Goal: Understand process/instructions

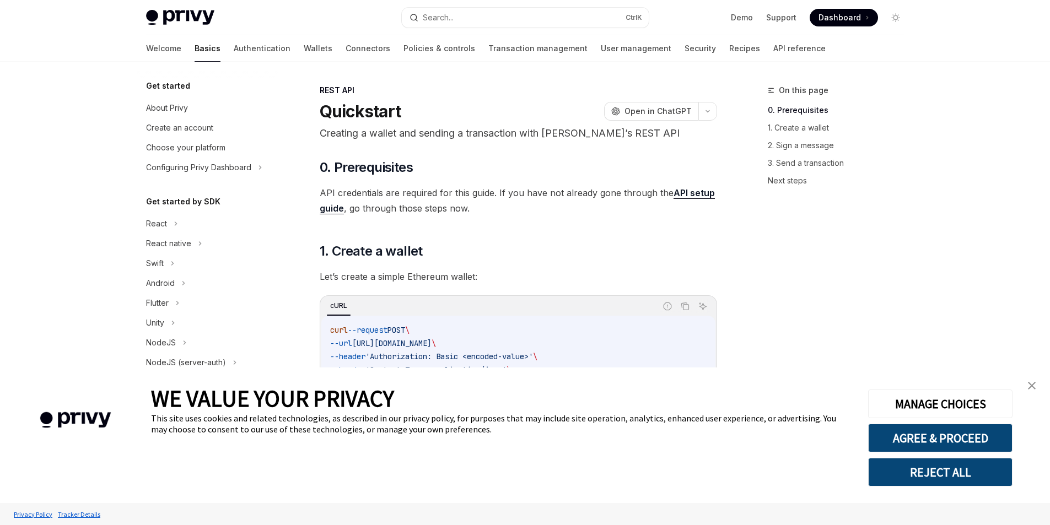
type textarea "*"
